Goal: Complete application form

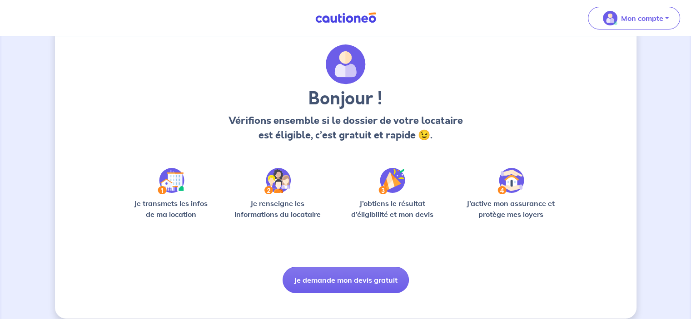
scroll to position [35, 0]
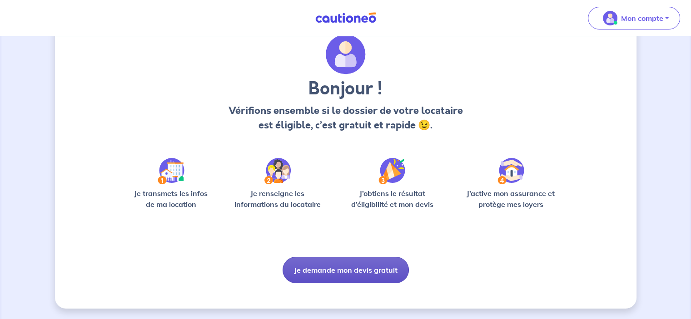
click at [356, 270] on button "Je demande mon devis gratuit" at bounding box center [346, 270] width 126 height 26
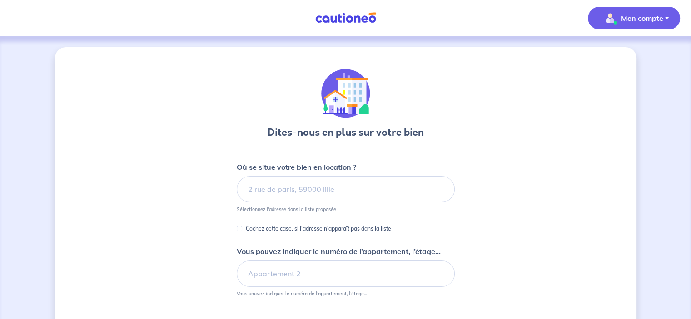
click at [657, 19] on p "Mon compte" at bounding box center [642, 18] width 42 height 11
click at [616, 60] on link "Mes informations" at bounding box center [625, 56] width 73 height 15
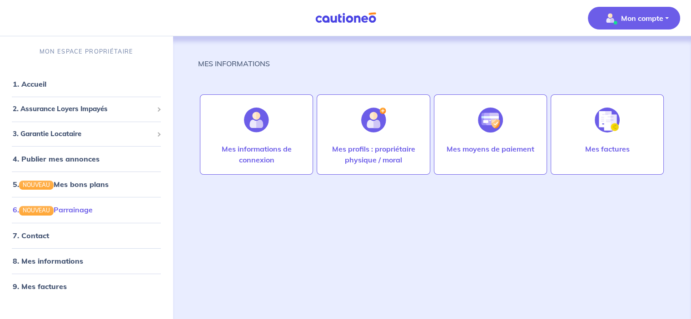
click at [69, 215] on link "6. NOUVEAU Parrainage" at bounding box center [53, 209] width 80 height 9
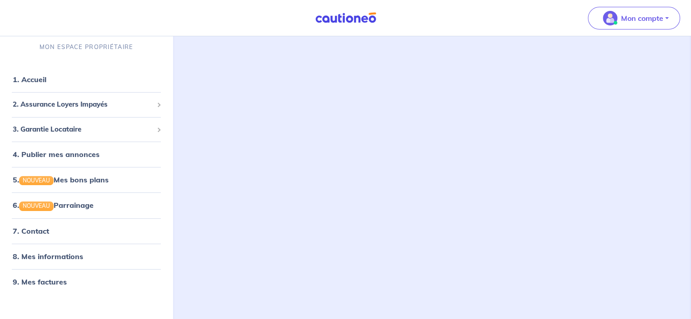
scroll to position [15, 0]
click at [83, 109] on span "2. Assurance Loyers Impayés" at bounding box center [83, 105] width 140 height 10
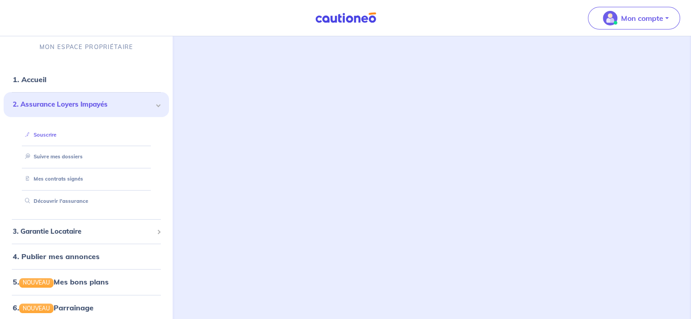
click at [56, 135] on link "Souscrire" at bounding box center [38, 135] width 35 height 6
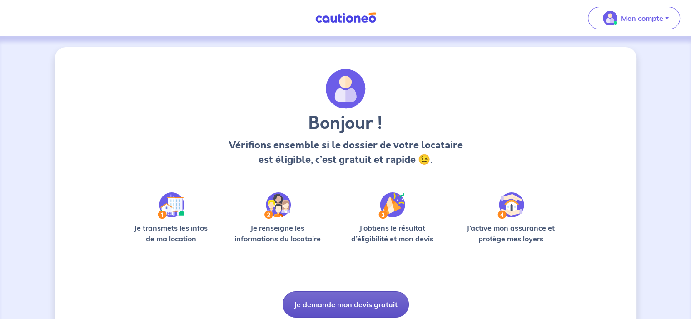
click at [374, 307] on button "Je demande mon devis gratuit" at bounding box center [346, 305] width 126 height 26
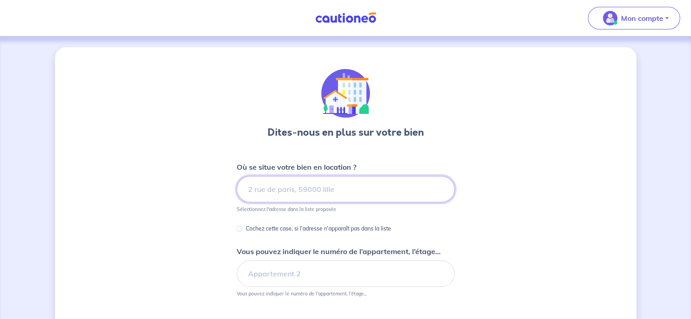
click at [337, 195] on input at bounding box center [346, 189] width 218 height 26
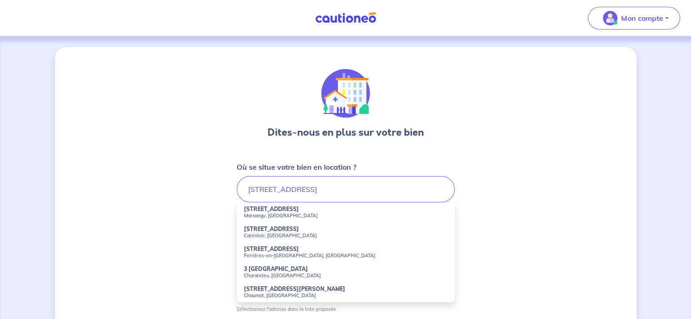
click at [295, 260] on li "[STREET_ADDRESS]" at bounding box center [346, 253] width 218 height 20
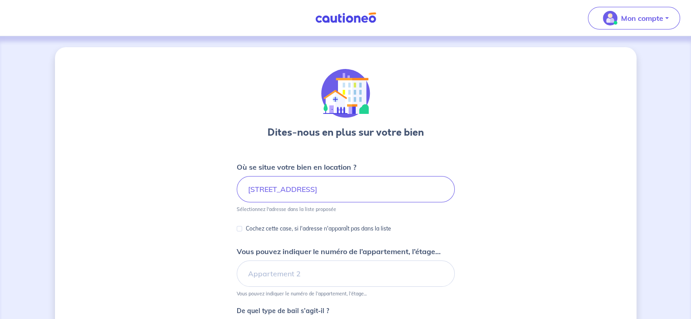
type input "[STREET_ADDRESS]"
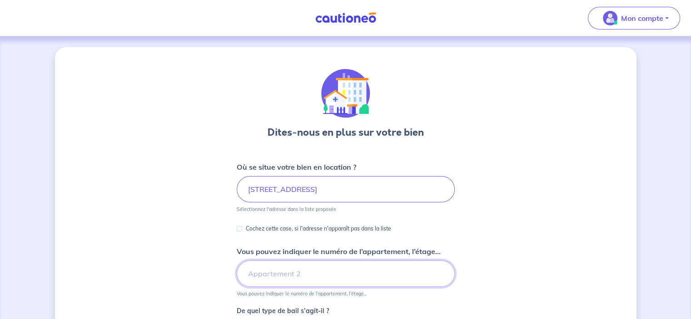
click at [319, 270] on input "Vous pouvez indiquer le numéro de l’appartement, l’étage..." at bounding box center [346, 274] width 218 height 26
type input "nr 1"
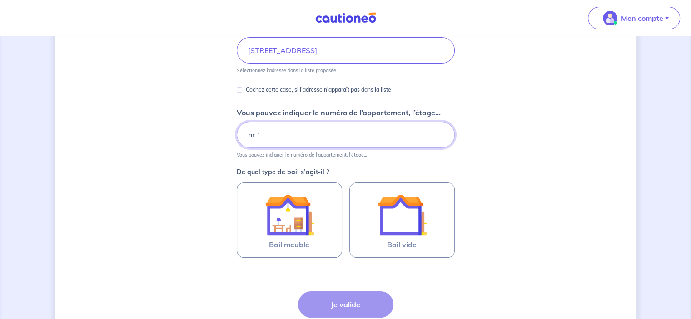
scroll to position [140, 0]
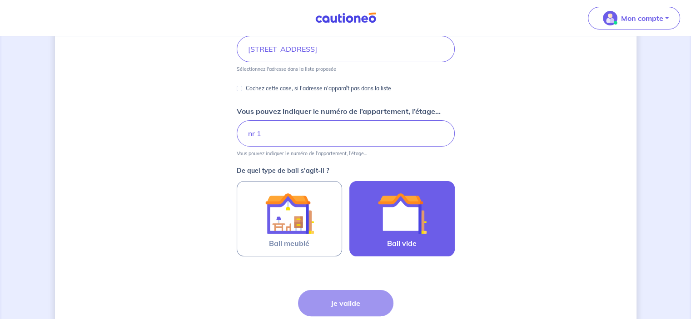
click at [409, 229] on img at bounding box center [402, 213] width 49 height 49
click at [0, 0] on input "Bail vide" at bounding box center [0, 0] width 0 height 0
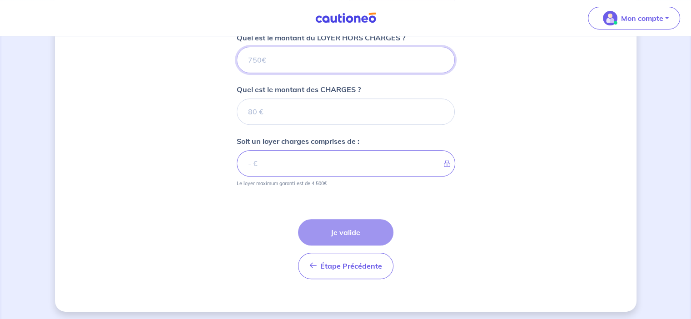
scroll to position [379, 0]
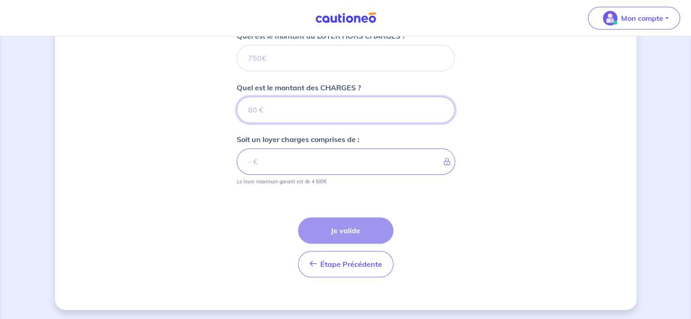
click at [316, 120] on input "Quel est le montant des CHARGES ?" at bounding box center [346, 110] width 218 height 26
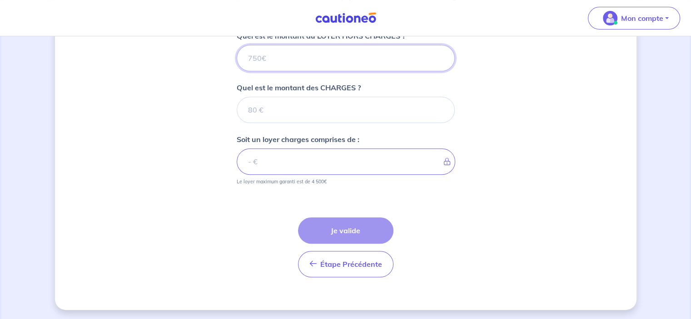
click at [294, 65] on input "Quel est le montant du LOYER HORS CHARGES ?" at bounding box center [346, 58] width 218 height 26
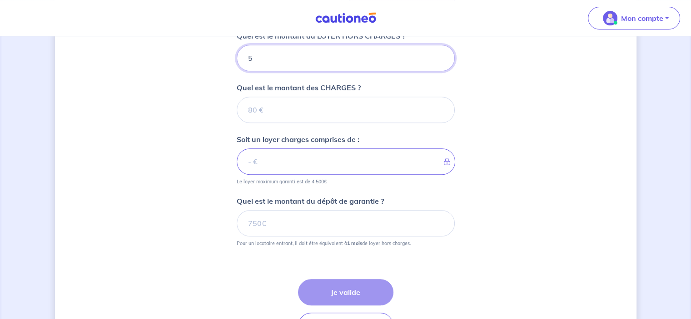
type input "55"
type input "550"
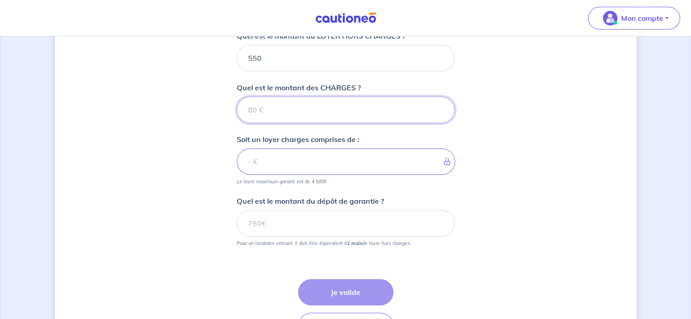
click at [279, 108] on input "Quel est le montant des CHARGES ?" at bounding box center [346, 110] width 218 height 26
type input "0"
type input "550"
type input "0"
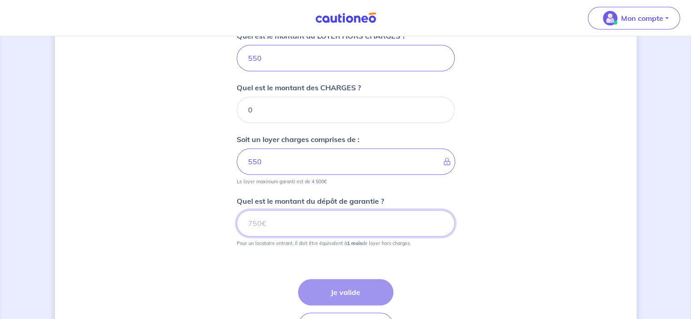
click at [265, 225] on input "Quel est le montant du dépôt de garantie ?" at bounding box center [346, 223] width 218 height 26
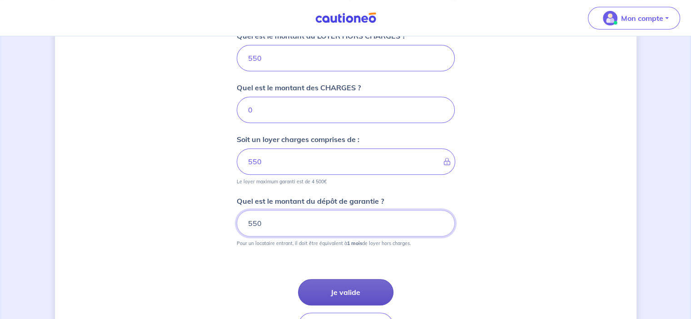
type input "550"
click at [347, 287] on button "Je valide" at bounding box center [345, 293] width 95 height 26
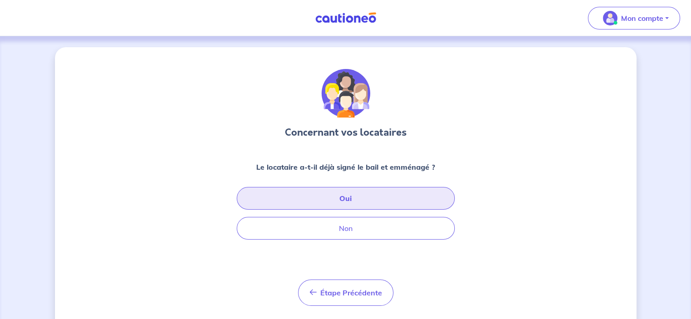
click at [377, 202] on button "Oui" at bounding box center [346, 198] width 218 height 23
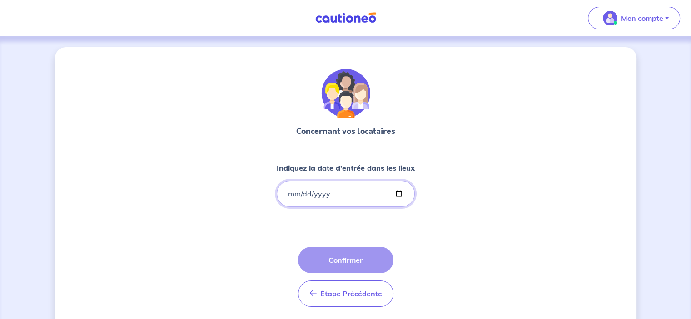
click at [323, 196] on input "Indiquez la date d'entrée dans les lieux" at bounding box center [346, 194] width 138 height 26
click at [397, 191] on input "Indiquez la date d'entrée dans les lieux" at bounding box center [346, 194] width 138 height 26
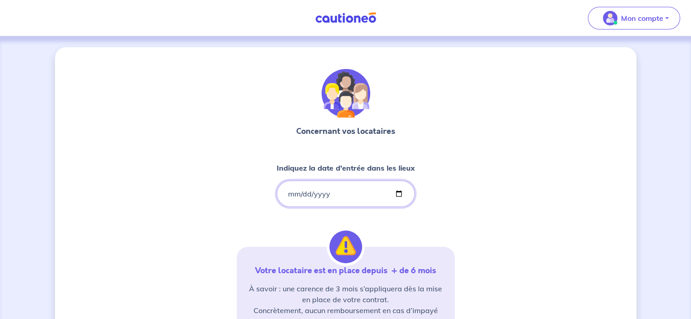
type input "[DATE]"
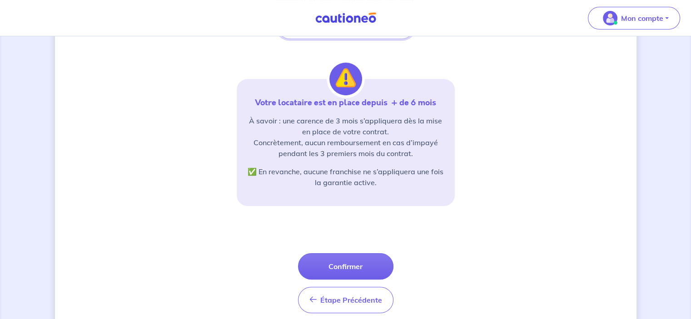
scroll to position [198, 0]
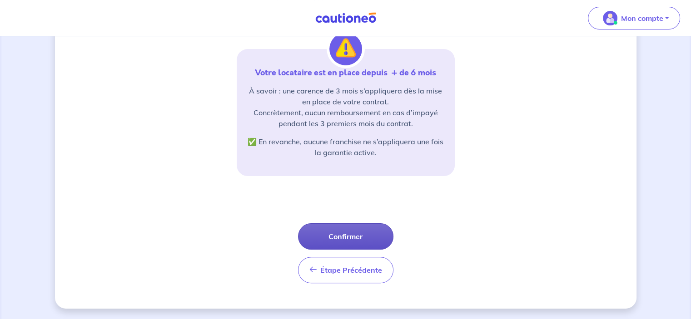
click at [354, 236] on button "Confirmer" at bounding box center [345, 237] width 95 height 26
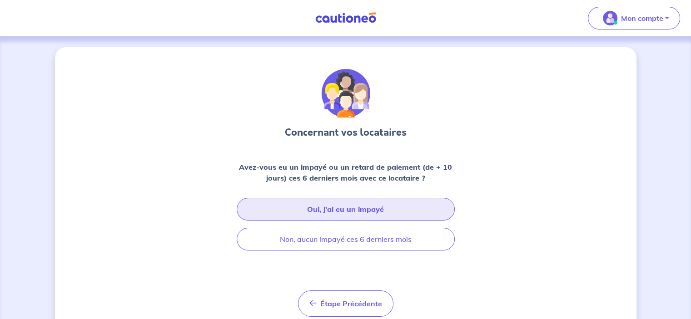
click at [377, 209] on button "Oui, j’ai eu un impayé" at bounding box center [346, 209] width 218 height 23
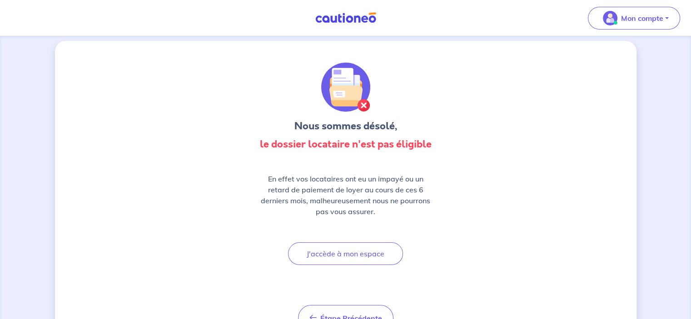
scroll to position [7, 0]
